Goal: Task Accomplishment & Management: Manage account settings

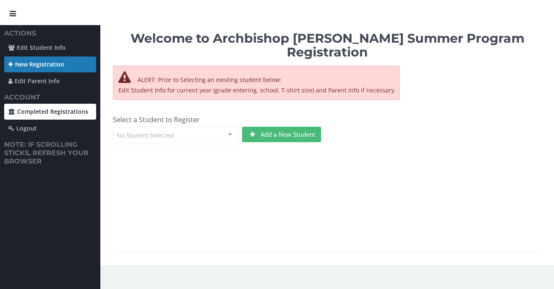
click at [52, 111] on link "Completed Registrations" at bounding box center [50, 112] width 92 height 16
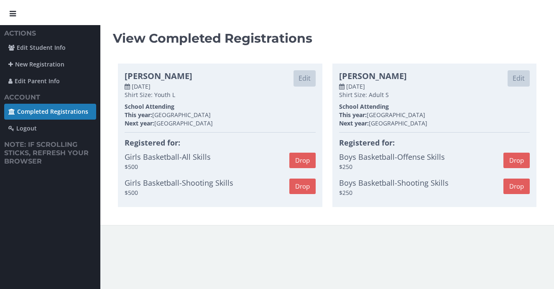
click at [198, 158] on p "Girls Basketball-All Skills" at bounding box center [207, 157] width 165 height 11
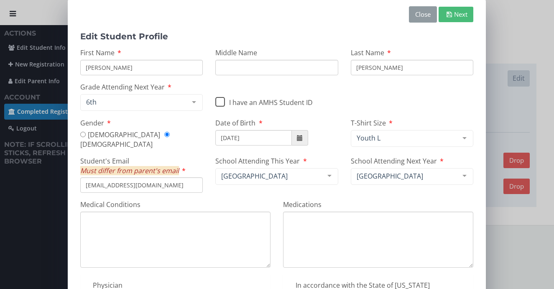
click at [417, 20] on button "Close" at bounding box center [423, 14] width 28 height 16
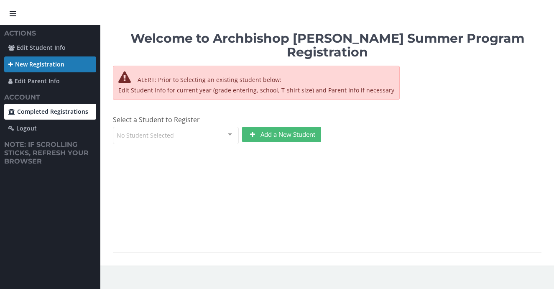
click at [38, 113] on link "Completed Registrations" at bounding box center [50, 112] width 92 height 16
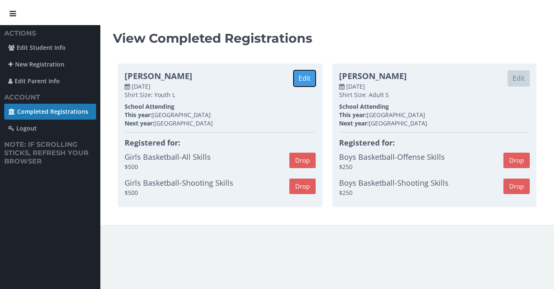
click at [299, 77] on button "Edit" at bounding box center [305, 78] width 22 height 16
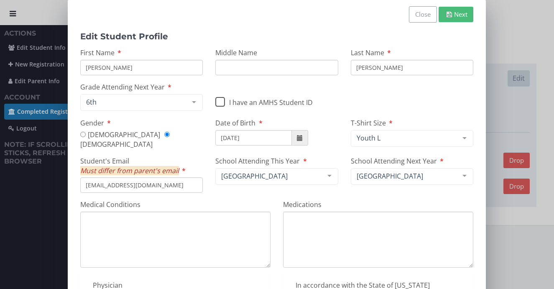
click at [15, 219] on div "Close Next Close Next Edit Student Profile First Name Aahna Middle Name Last Na…" at bounding box center [277, 206] width 554 height 412
click at [458, 111] on div "Close Next Close Next Edit Student Profile First Name Aahna Middle Name Last Na…" at bounding box center [277, 202] width 418 height 404
click at [415, 12] on button "Close" at bounding box center [423, 14] width 28 height 16
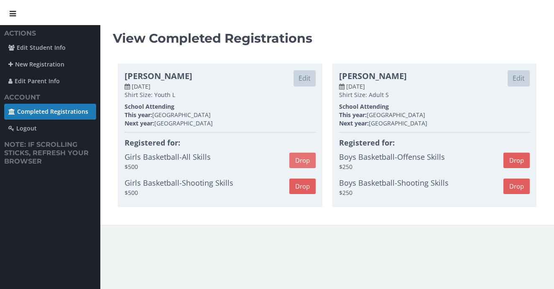
click at [295, 161] on button "Drop" at bounding box center [302, 160] width 26 height 15
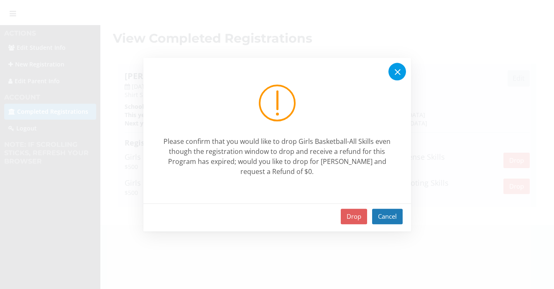
click at [401, 67] on icon at bounding box center [398, 72] width 10 height 10
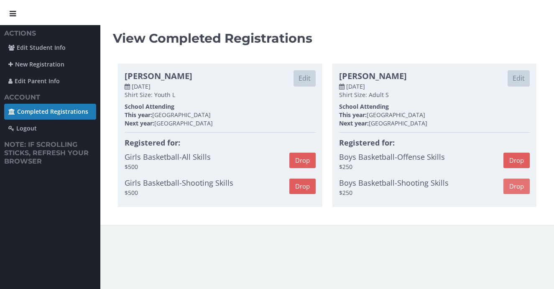
click at [521, 182] on button "Drop" at bounding box center [517, 186] width 26 height 15
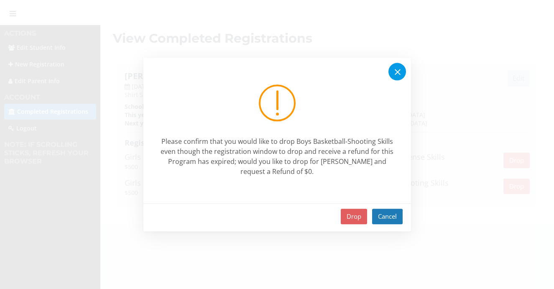
click at [397, 72] on icon at bounding box center [398, 72] width 6 height 6
